Goal: Transaction & Acquisition: Purchase product/service

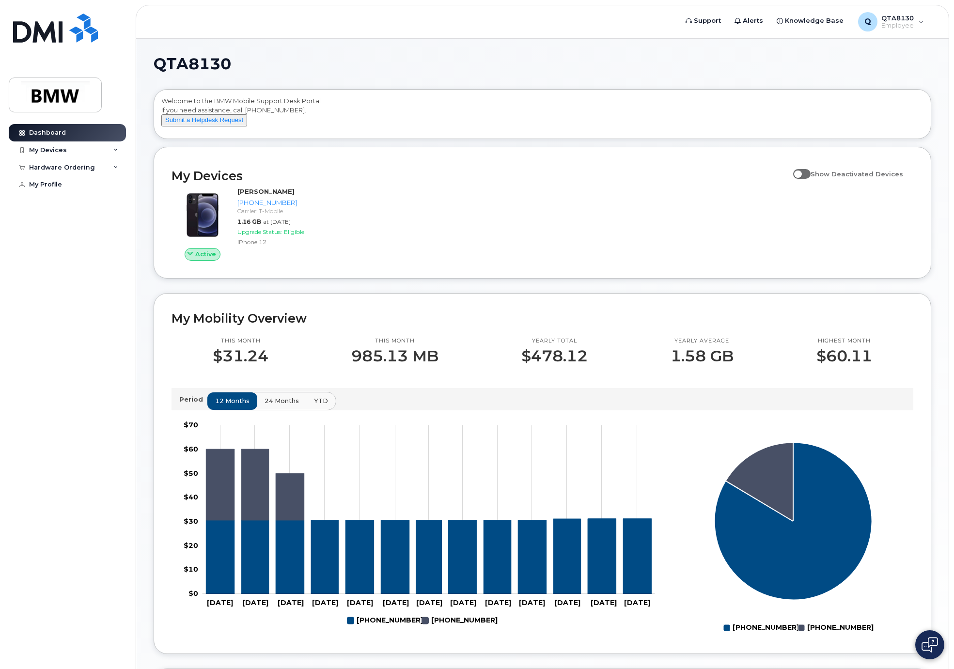
click at [808, 179] on span at bounding box center [801, 174] width 17 height 10
click at [801, 172] on input "Show Deactivated Devices" at bounding box center [797, 169] width 8 height 8
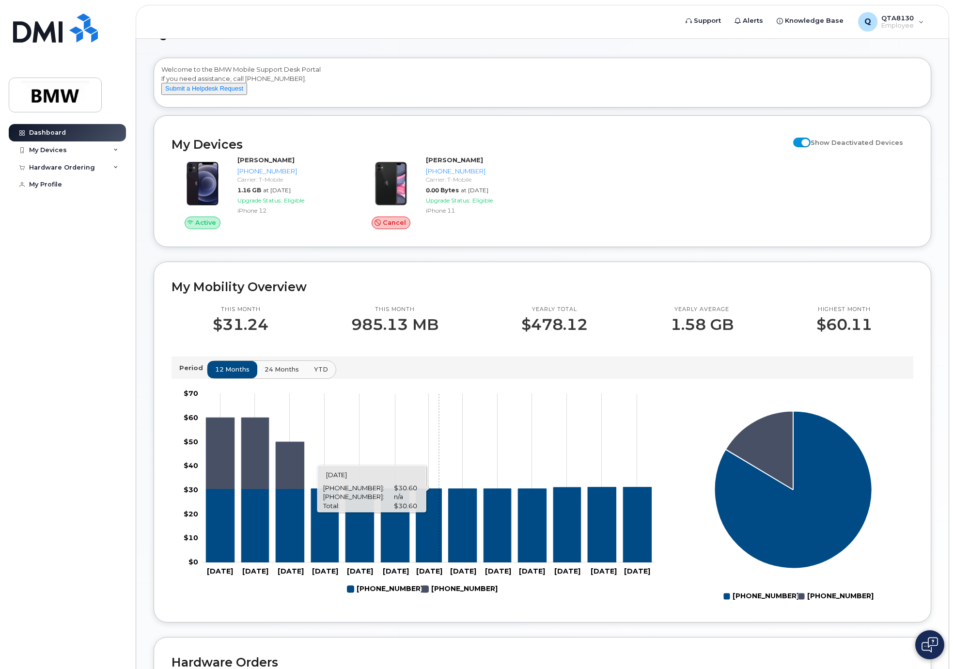
scroll to position [48, 0]
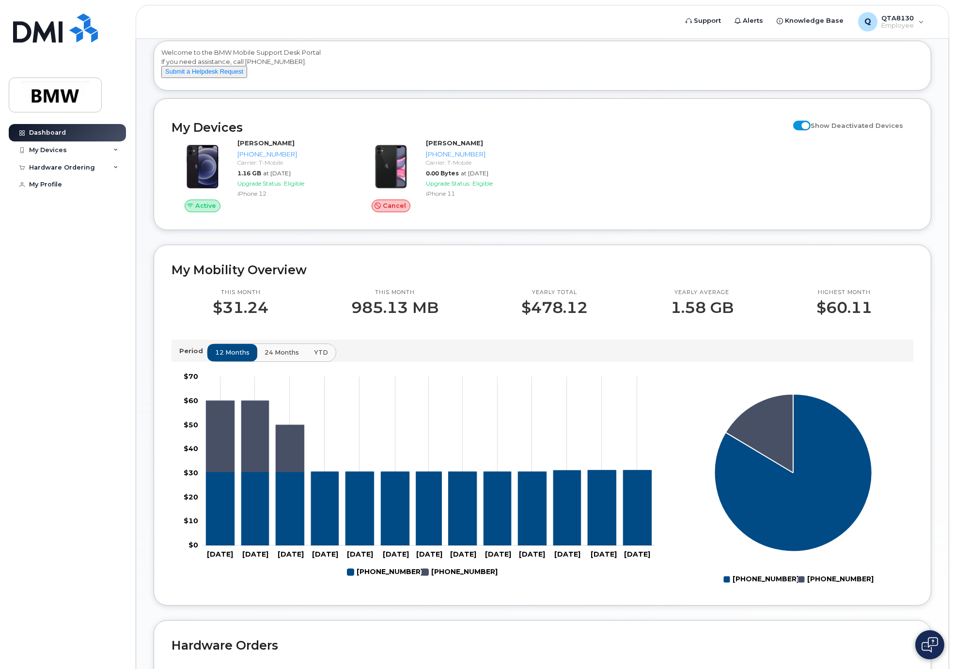
click at [801, 124] on input "Show Deactivated Devices" at bounding box center [797, 120] width 8 height 8
checkbox input "false"
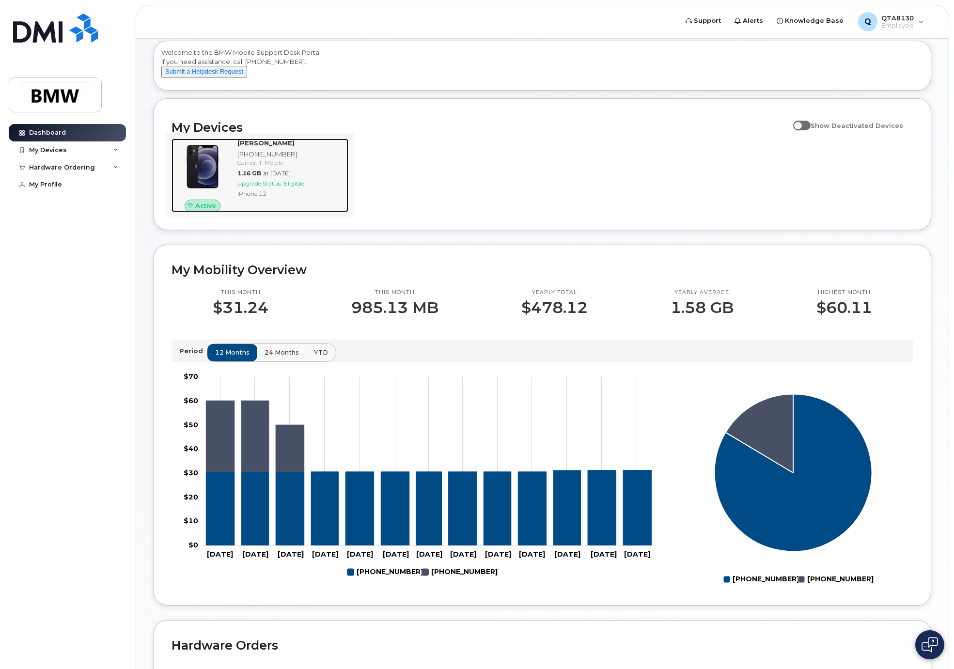
click at [264, 159] on div "[PHONE_NUMBER]" at bounding box center [290, 154] width 107 height 9
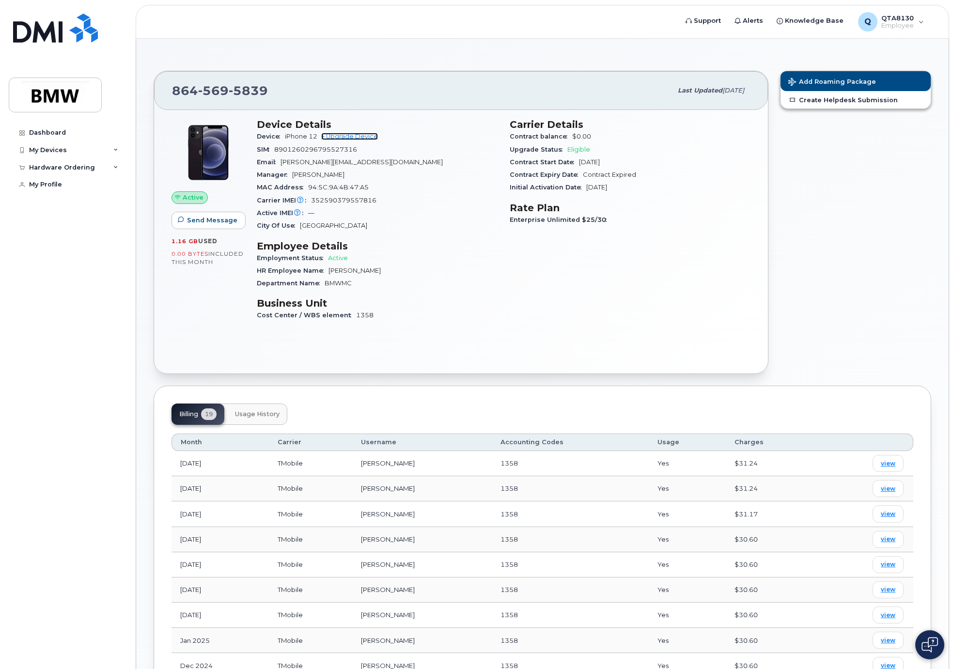
click at [366, 134] on link "+ Upgrade Device" at bounding box center [349, 136] width 57 height 7
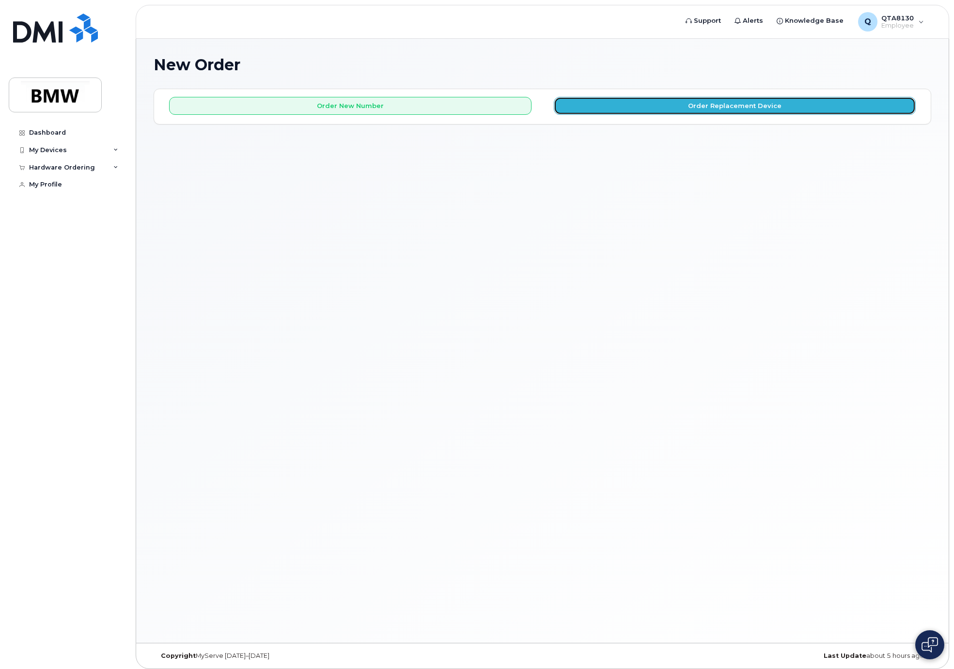
click at [765, 100] on button "Order Replacement Device" at bounding box center [735, 106] width 362 height 18
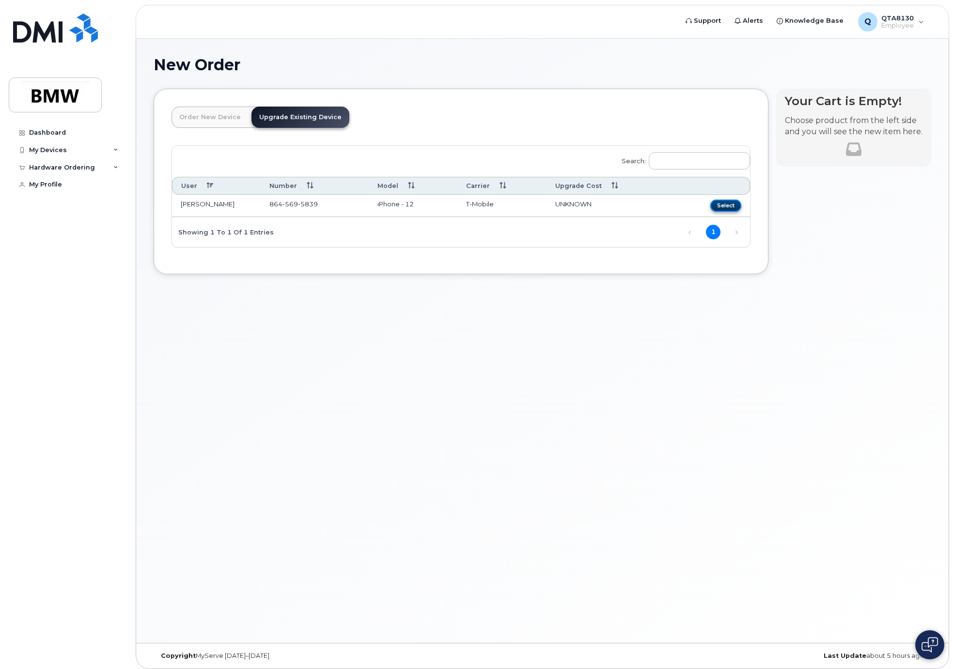
click at [724, 202] on button "Select" at bounding box center [725, 206] width 31 height 12
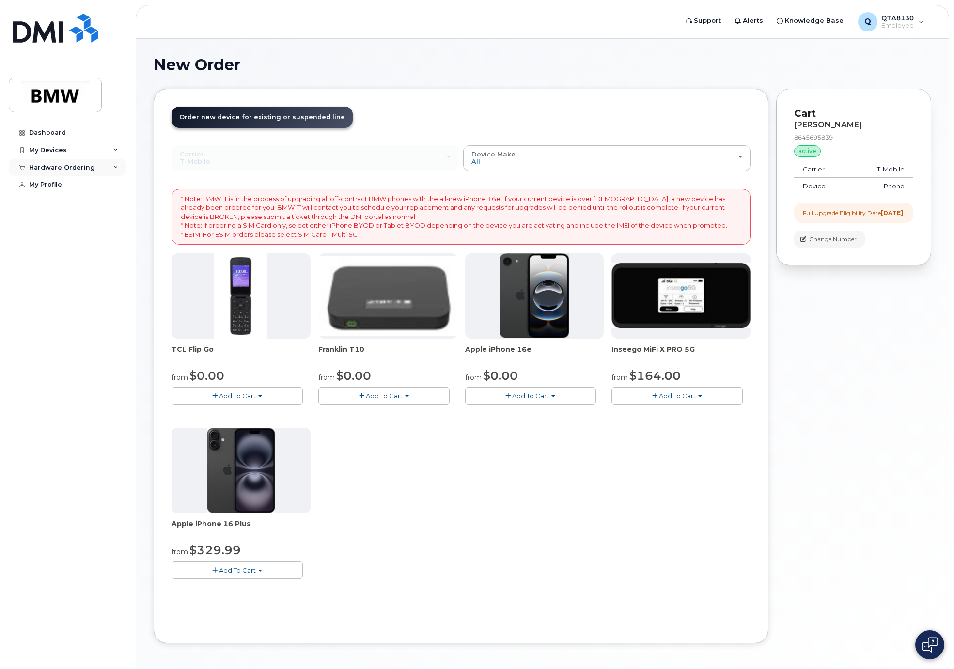
click at [65, 167] on div "Hardware Ordering" at bounding box center [62, 168] width 66 height 8
click at [62, 152] on div "My Devices" at bounding box center [48, 150] width 38 height 8
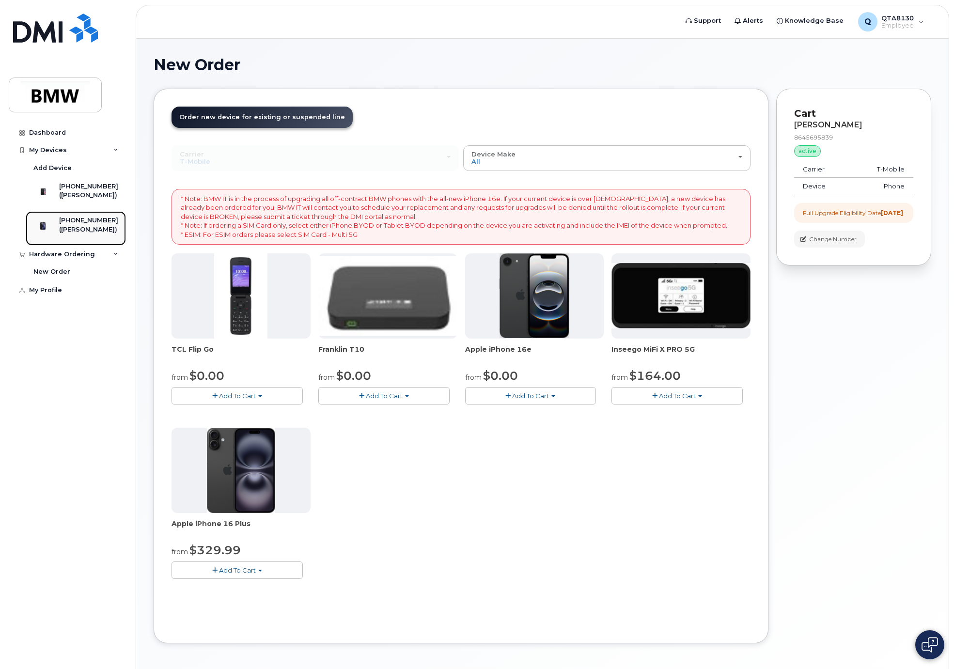
click at [89, 225] on div "[PHONE_NUMBER]" at bounding box center [88, 220] width 59 height 9
